Goal: Task Accomplishment & Management: Use online tool/utility

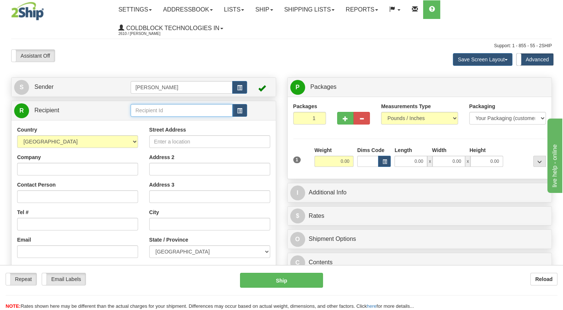
drag, startPoint x: 208, startPoint y: 108, endPoint x: 205, endPoint y: 111, distance: 4.8
click at [208, 109] on input "text" at bounding box center [182, 110] width 102 height 13
drag, startPoint x: 178, startPoint y: 109, endPoint x: 106, endPoint y: 112, distance: 72.7
click at [106, 112] on tr "R Recipient adr" at bounding box center [143, 110] width 259 height 15
click at [246, 110] on button "button" at bounding box center [239, 110] width 15 height 13
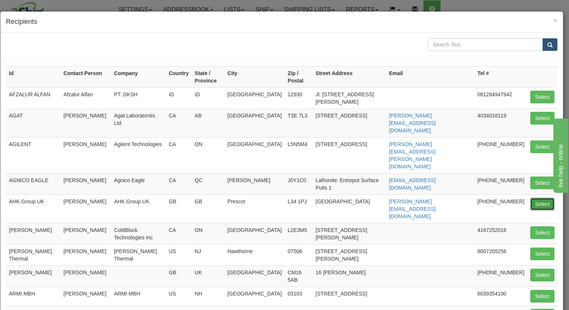
click at [540, 198] on button "Select" at bounding box center [542, 204] width 24 height 13
type input "AHK Group UK"
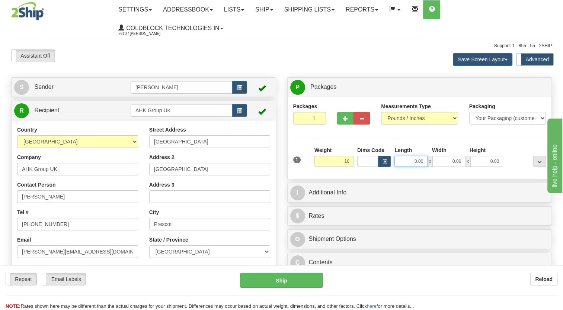
type input "10.00"
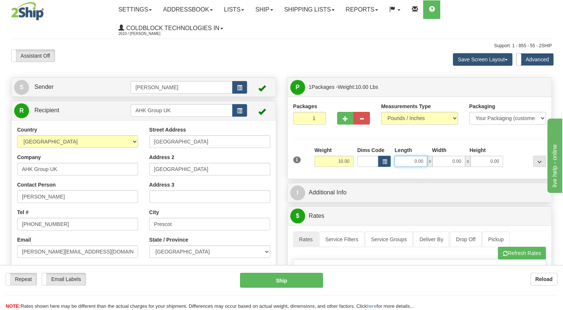
drag, startPoint x: 409, startPoint y: 160, endPoint x: 436, endPoint y: 160, distance: 27.5
click at [436, 160] on div "0.00 x 0.00 x 0.00" at bounding box center [449, 161] width 109 height 11
type input "26.00"
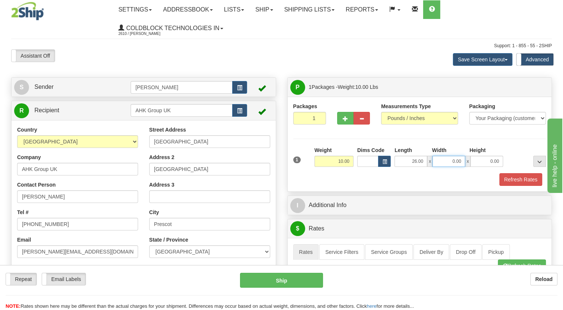
drag, startPoint x: 446, startPoint y: 163, endPoint x: 463, endPoint y: 160, distance: 18.1
click at [463, 160] on input "0.00" at bounding box center [448, 161] width 33 height 11
type input "10.00"
drag, startPoint x: 480, startPoint y: 160, endPoint x: 503, endPoint y: 164, distance: 23.4
click at [503, 164] on input "0.00" at bounding box center [486, 161] width 33 height 11
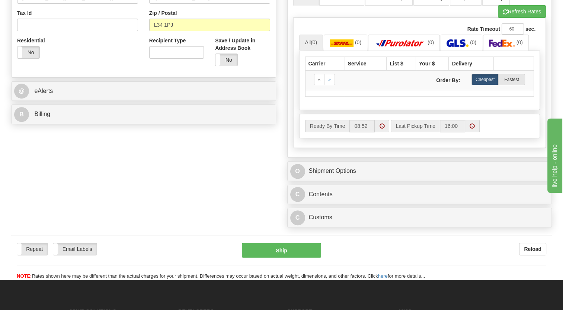
scroll to position [261, 0]
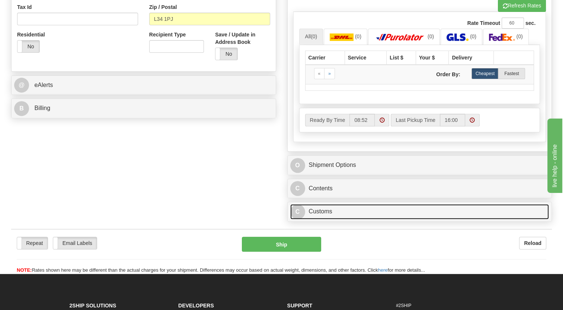
type input "4.00"
click at [466, 215] on link "C Customs" at bounding box center [419, 211] width 259 height 15
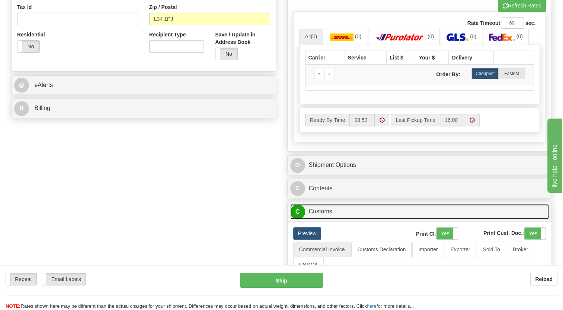
scroll to position [335, 0]
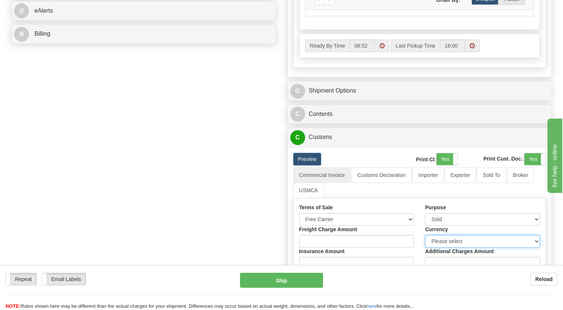
click at [451, 240] on select "Please select CAD USD EUR ZAR [PERSON_NAME] ARN AUD AUS AWG BBD BFR BGN BHD BMD…" at bounding box center [482, 241] width 115 height 13
select select "1"
click at [425, 235] on select "Please select CAD USD EUR ZAR [PERSON_NAME] ARN AUD AUS AWG BBD BFR BGN BHD BMD…" at bounding box center [482, 241] width 115 height 13
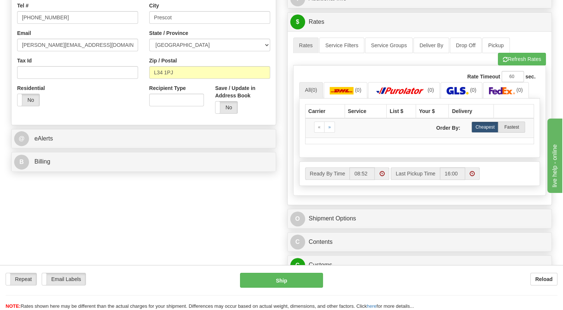
scroll to position [186, 0]
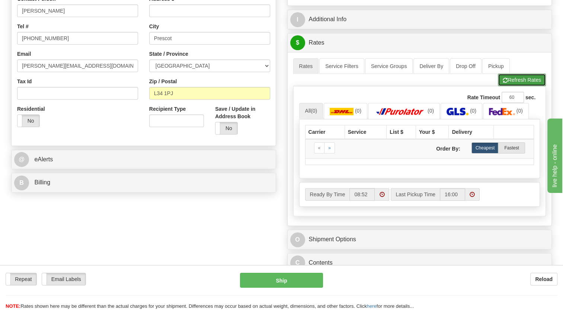
click at [525, 81] on button "Refresh Rates" at bounding box center [522, 80] width 48 height 13
